Goal: Task Accomplishment & Management: Manage account settings

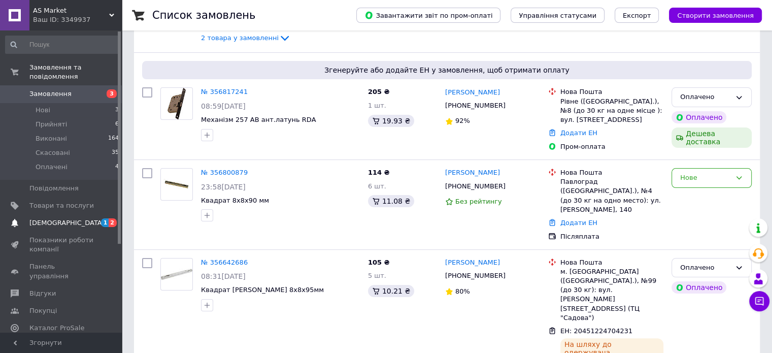
scroll to position [152, 0]
click at [59, 218] on span "[DEMOGRAPHIC_DATA]" at bounding box center [66, 222] width 75 height 9
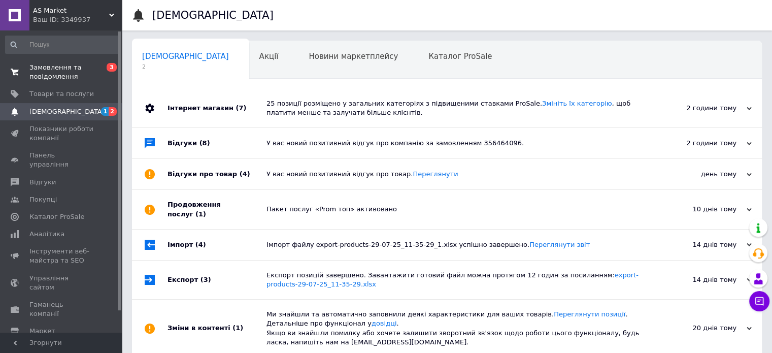
click at [44, 68] on span "Замовлення та повідомлення" at bounding box center [61, 72] width 64 height 18
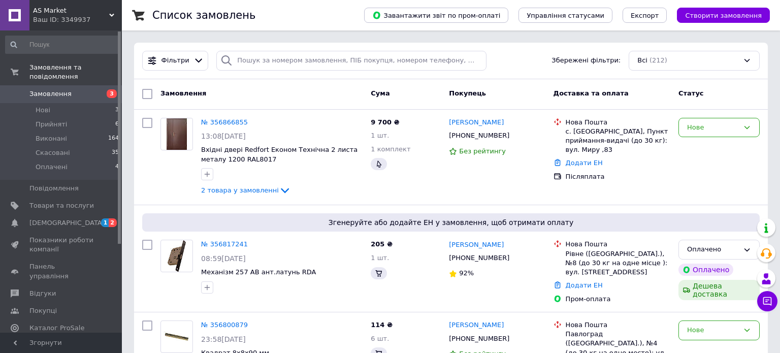
click at [765, 302] on button "Чат з покупцем" at bounding box center [767, 301] width 20 height 20
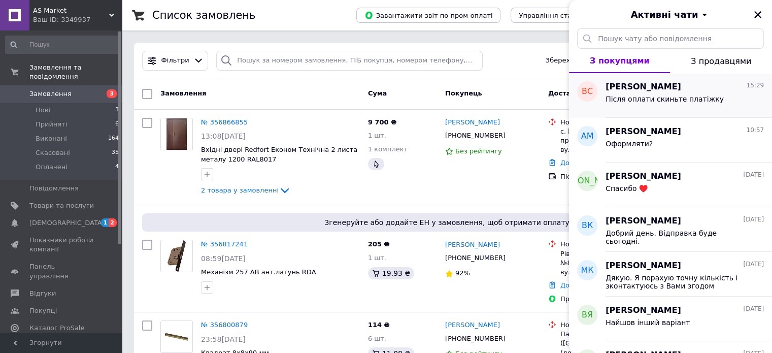
click at [626, 98] on span "Після оплати скиньте платіжку" at bounding box center [665, 99] width 118 height 8
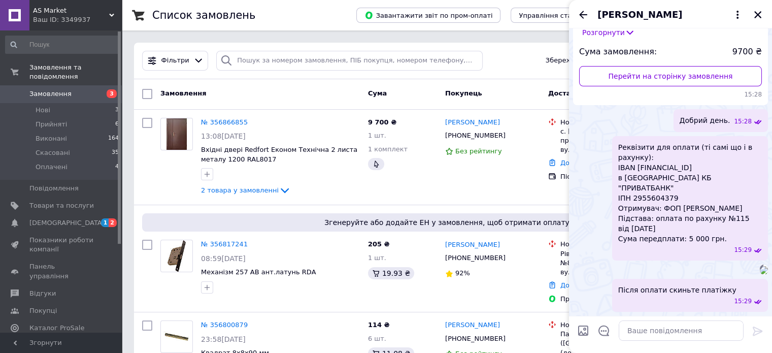
scroll to position [250, 0]
click at [51, 218] on span "[DEMOGRAPHIC_DATA]" at bounding box center [66, 222] width 75 height 9
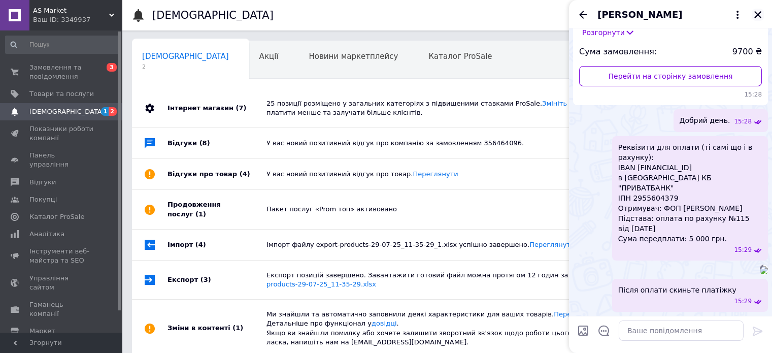
click at [760, 11] on icon "Закрити" at bounding box center [758, 14] width 9 height 9
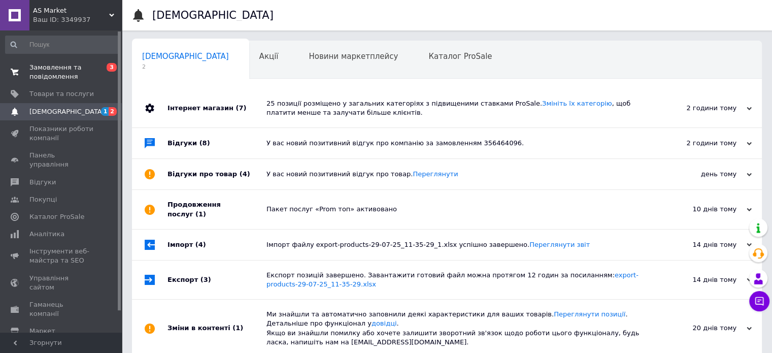
click at [45, 70] on span "Замовлення та повідомлення" at bounding box center [61, 72] width 64 height 18
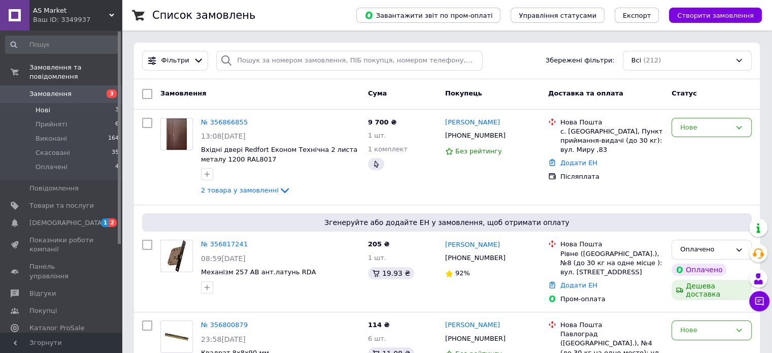
click at [43, 106] on span "Нові" at bounding box center [43, 110] width 15 height 9
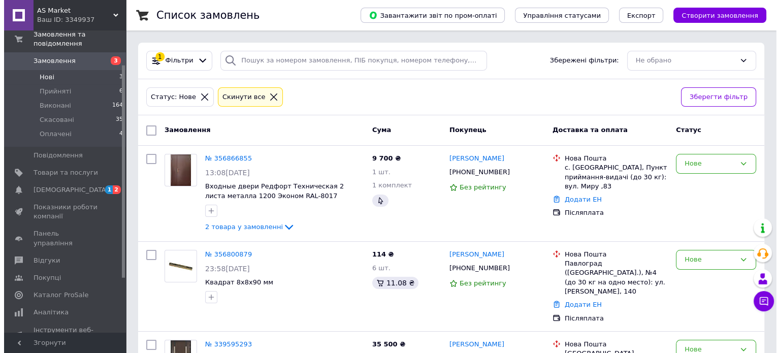
scroll to position [51, 0]
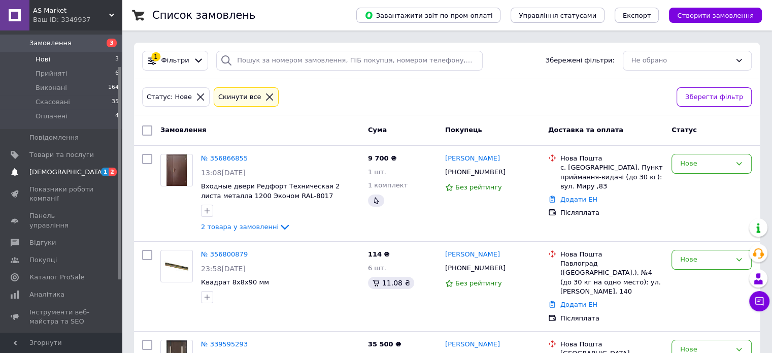
click at [43, 168] on span "[DEMOGRAPHIC_DATA]" at bounding box center [66, 172] width 75 height 9
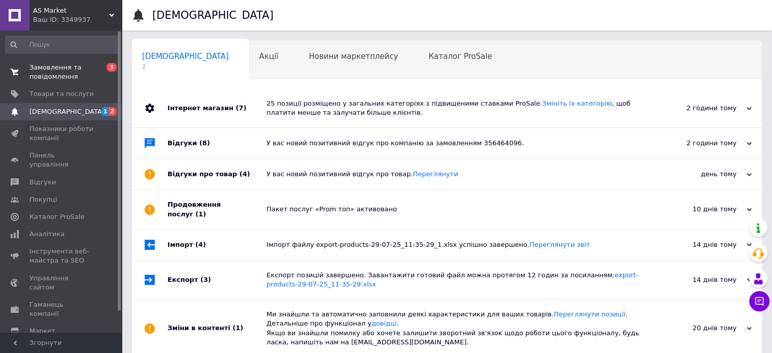
click at [46, 74] on span "Замовлення та повідомлення" at bounding box center [61, 72] width 64 height 18
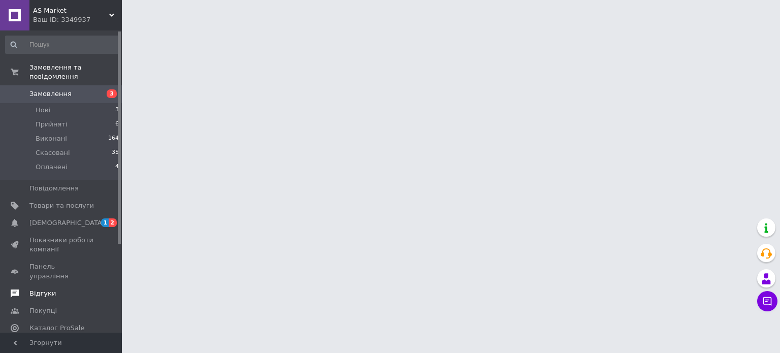
click at [40, 289] on span "Відгуки" at bounding box center [42, 293] width 26 height 9
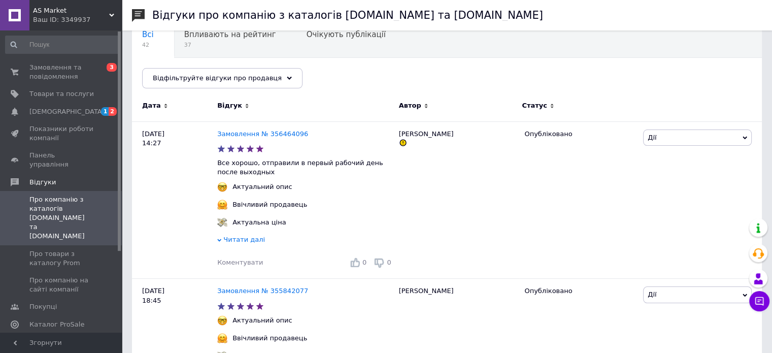
scroll to position [102, 0]
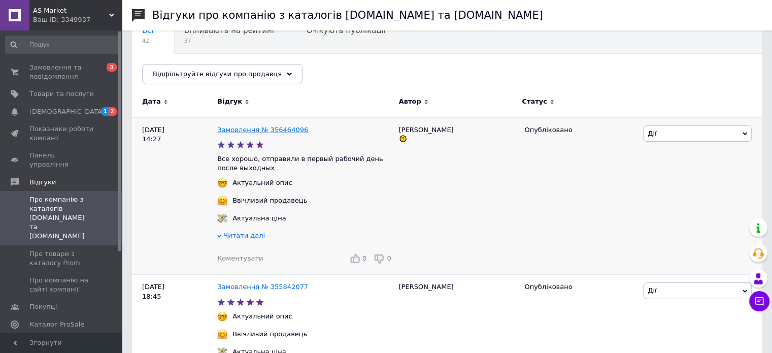
click at [248, 127] on link "Замовлення № 356464096" at bounding box center [262, 130] width 91 height 8
